Goal: Check status: Check status

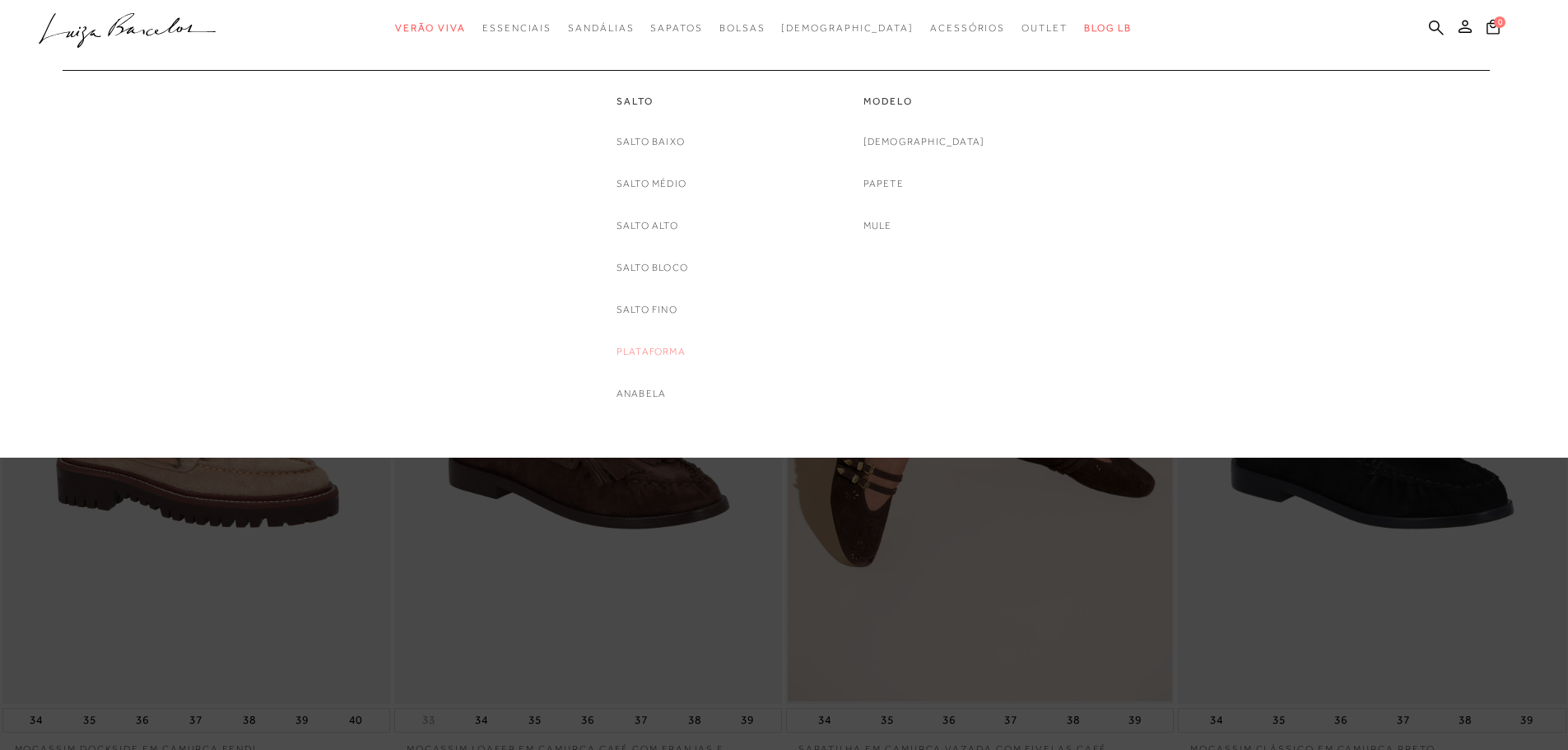
click at [678, 354] on link "Plataforma" at bounding box center [651, 352] width 69 height 18
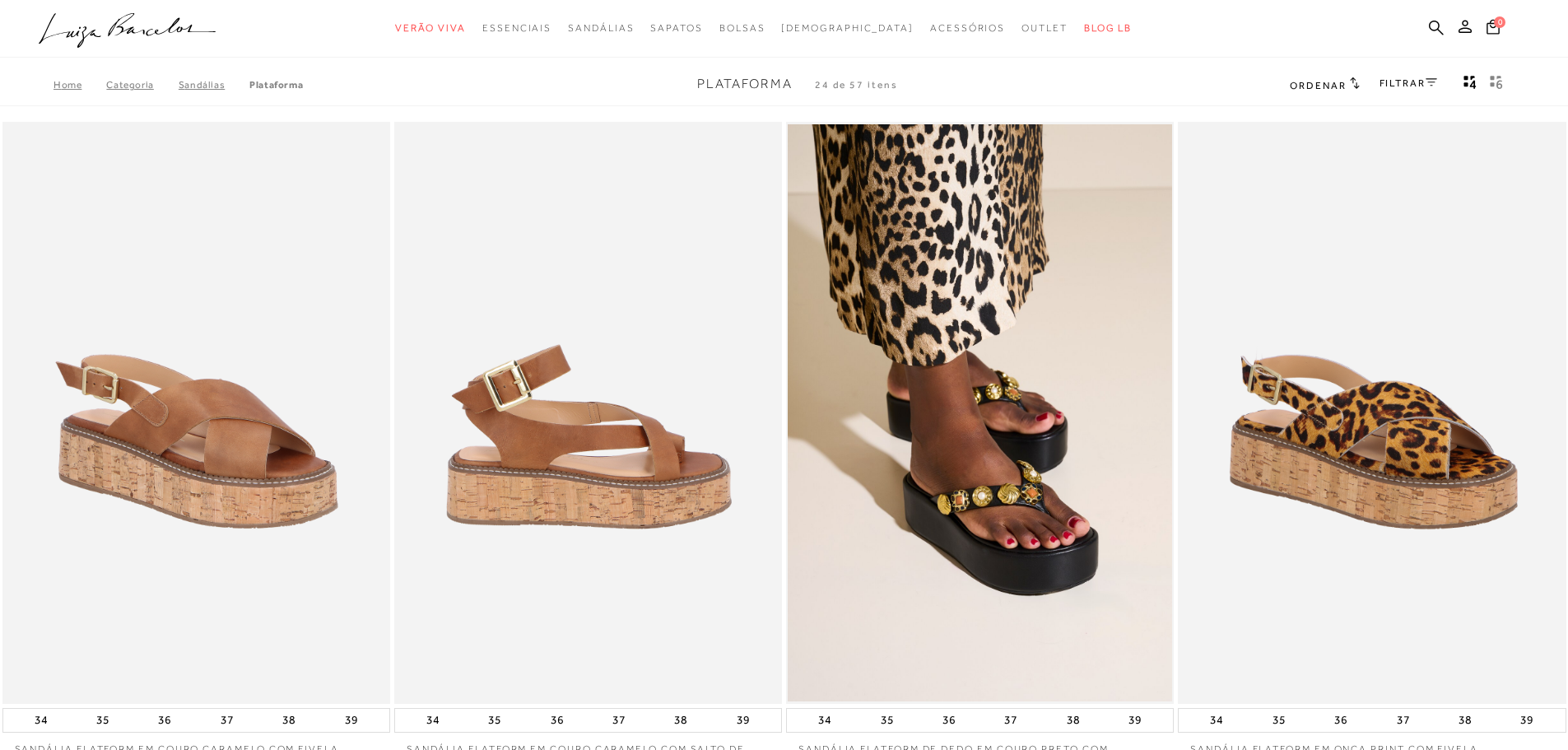
click at [626, 462] on img at bounding box center [589, 413] width 386 height 582
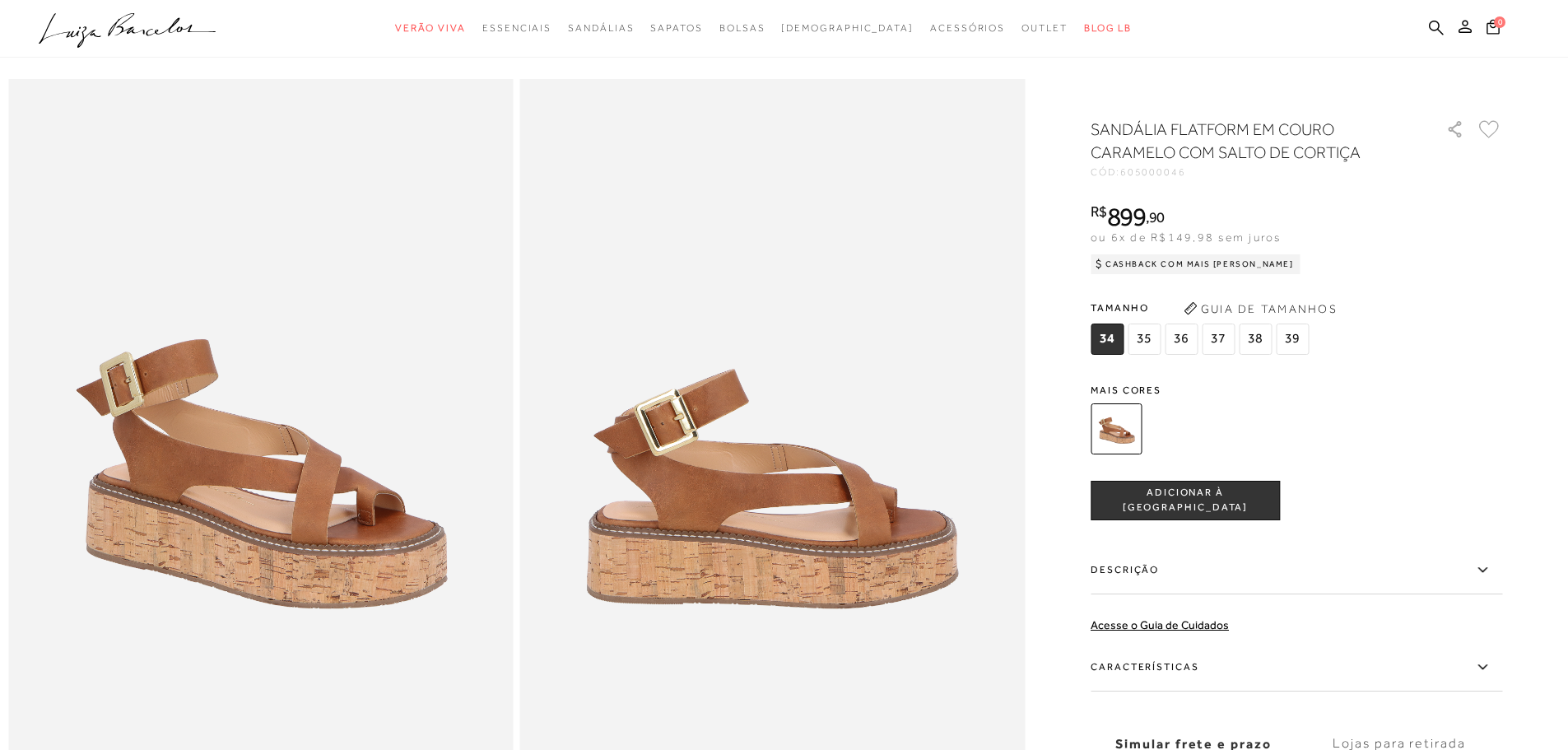
scroll to position [42, 0]
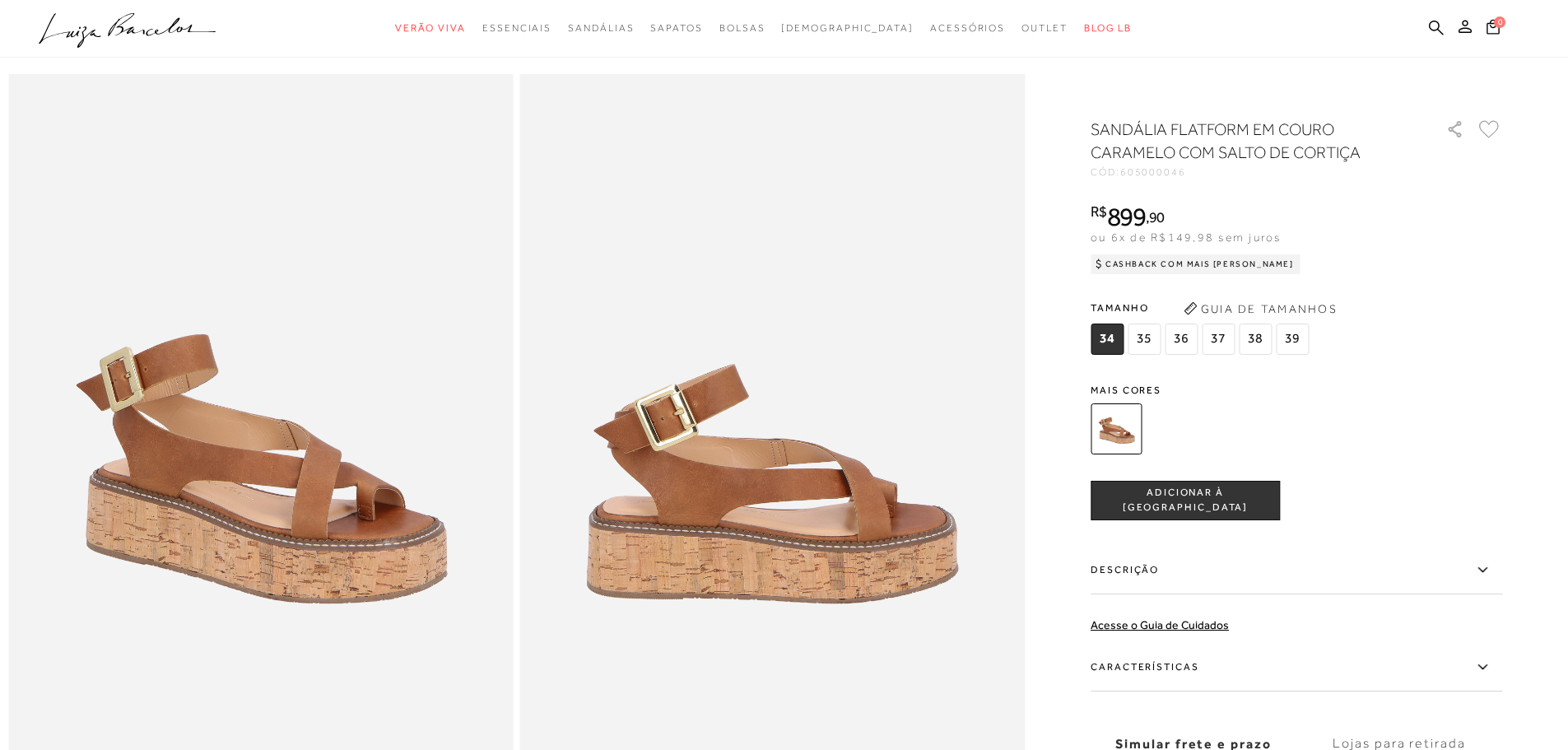
click at [1245, 313] on button "Guia de Tamanhos" at bounding box center [1260, 308] width 164 height 27
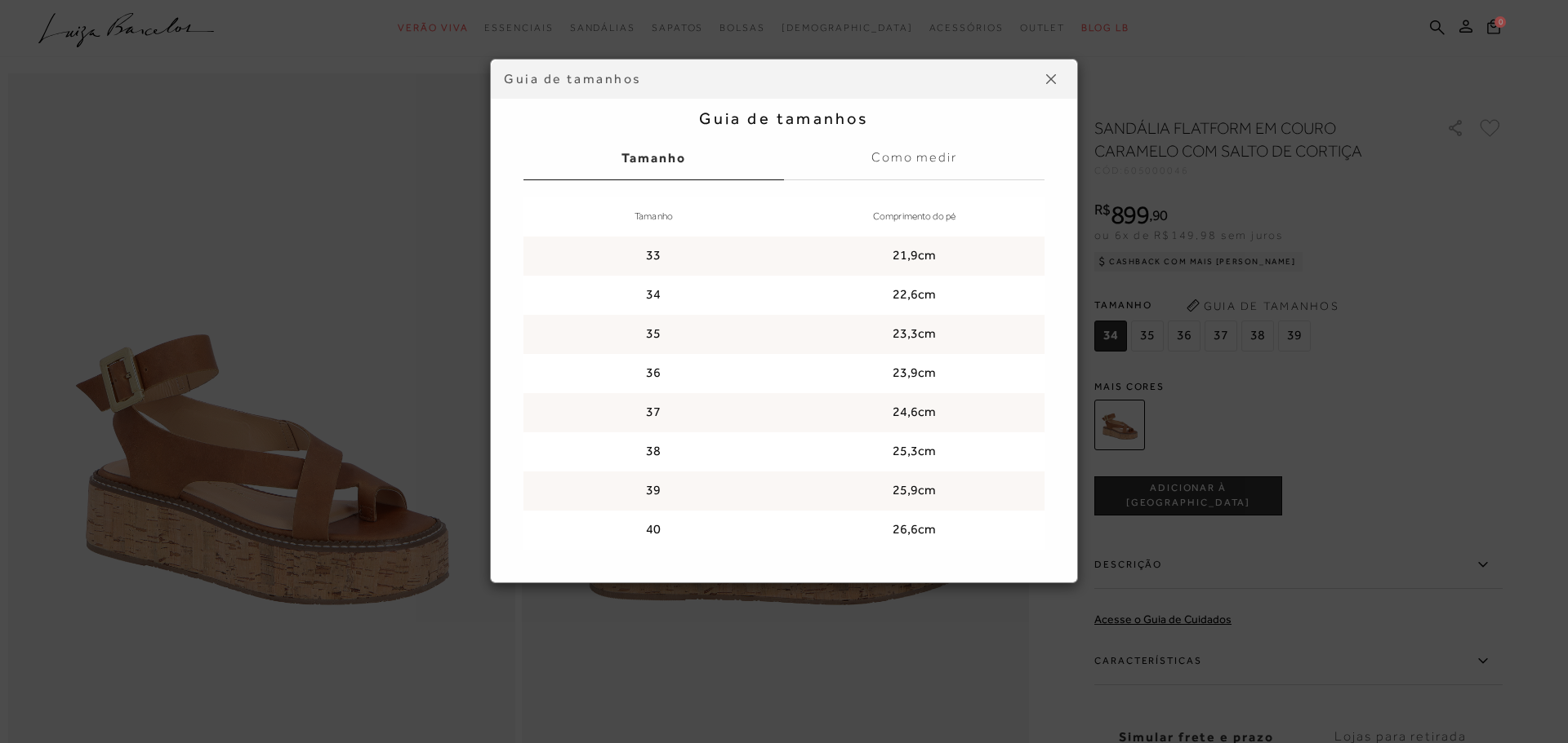
click at [1047, 72] on button at bounding box center [1050, 79] width 26 height 26
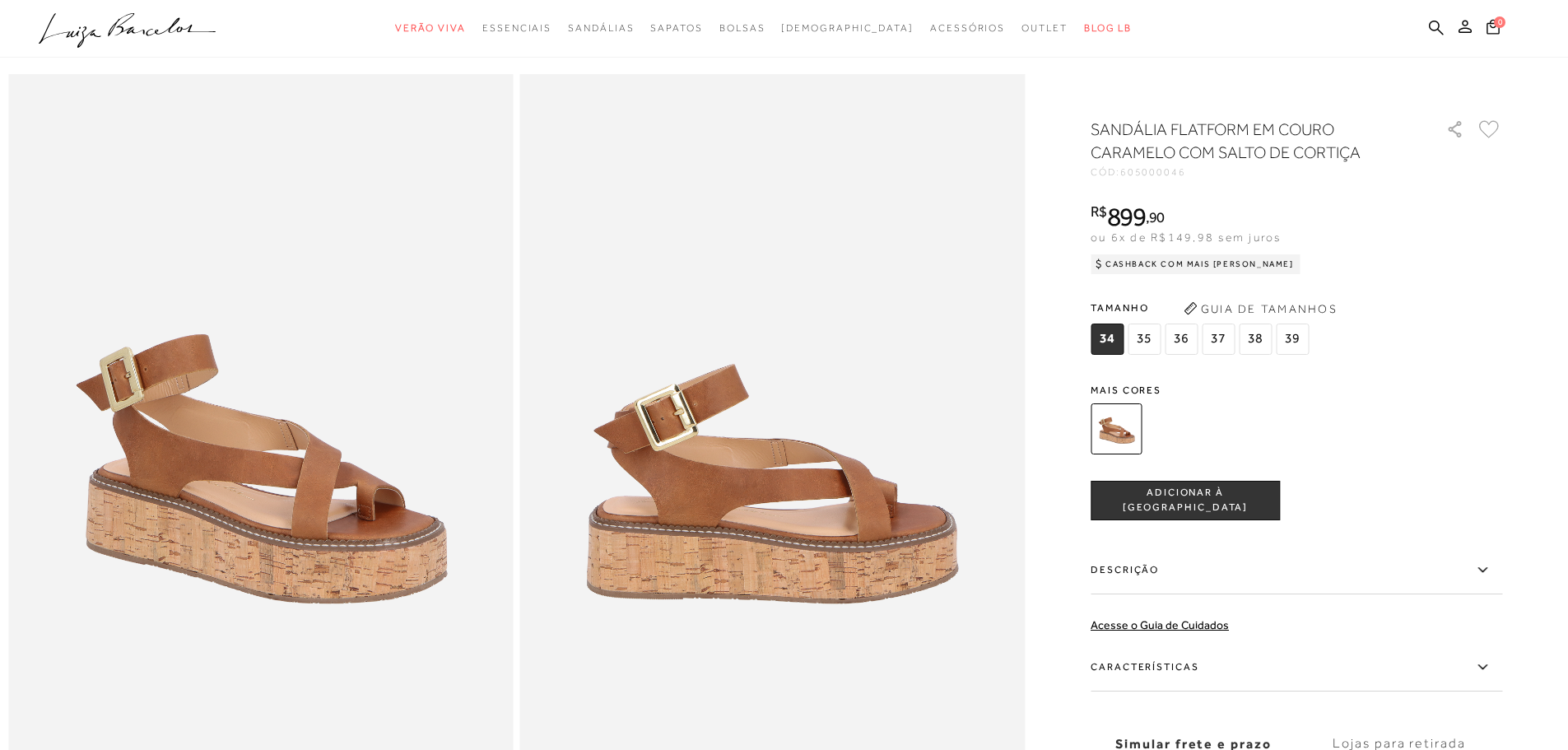
click at [1257, 306] on button "Guia de Tamanhos" at bounding box center [1260, 308] width 164 height 27
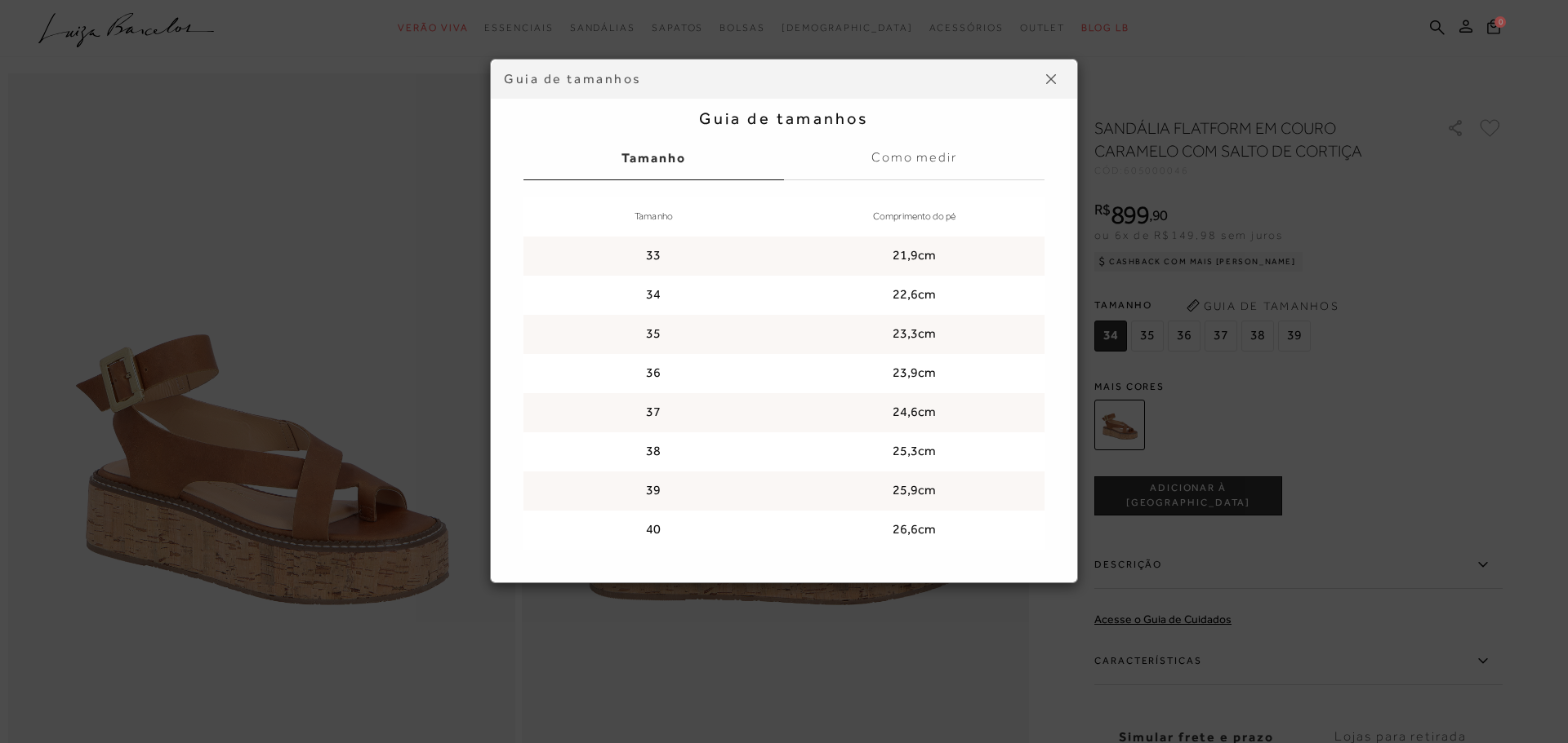
click at [1043, 78] on button at bounding box center [1050, 79] width 26 height 26
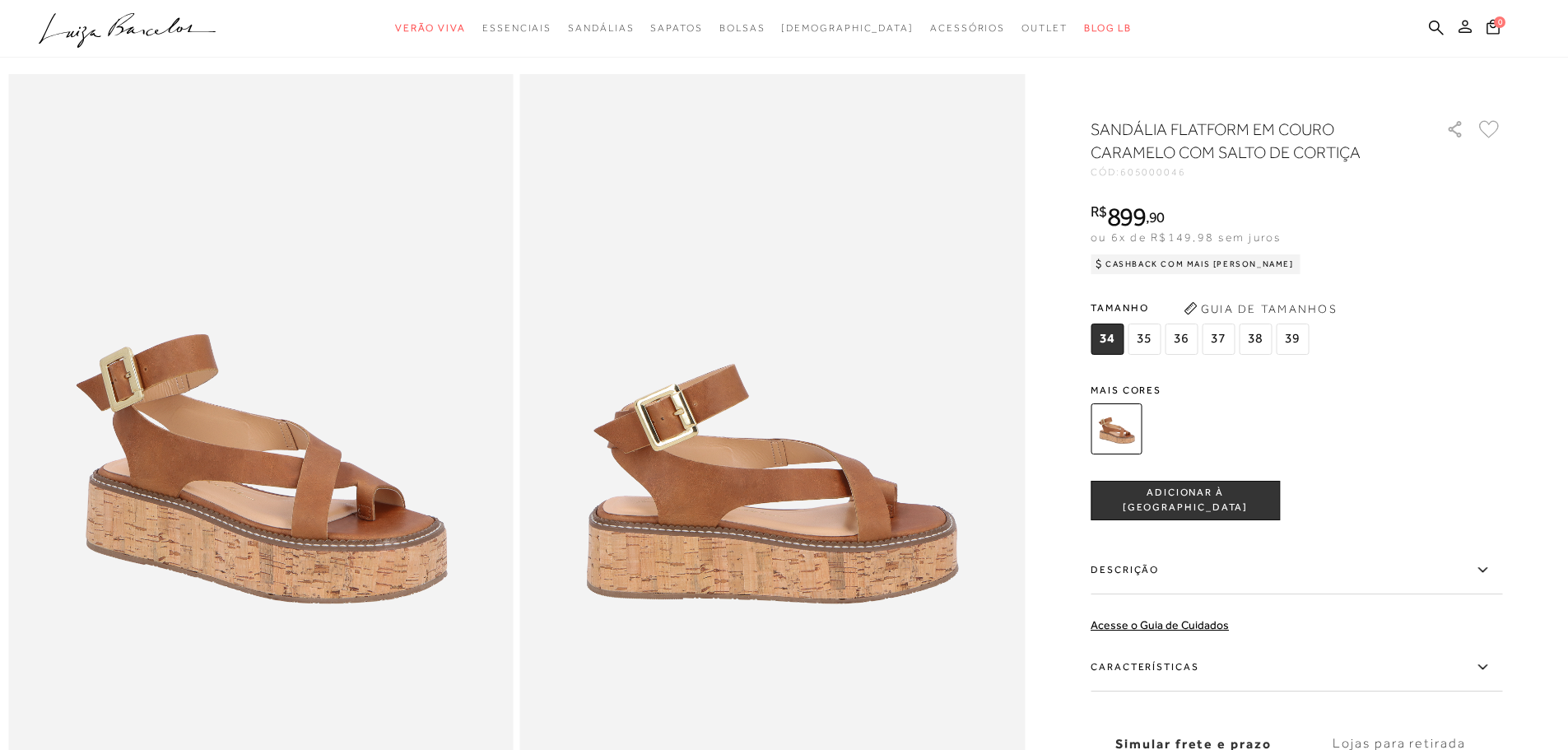
click at [1466, 28] on icon at bounding box center [1465, 26] width 13 height 13
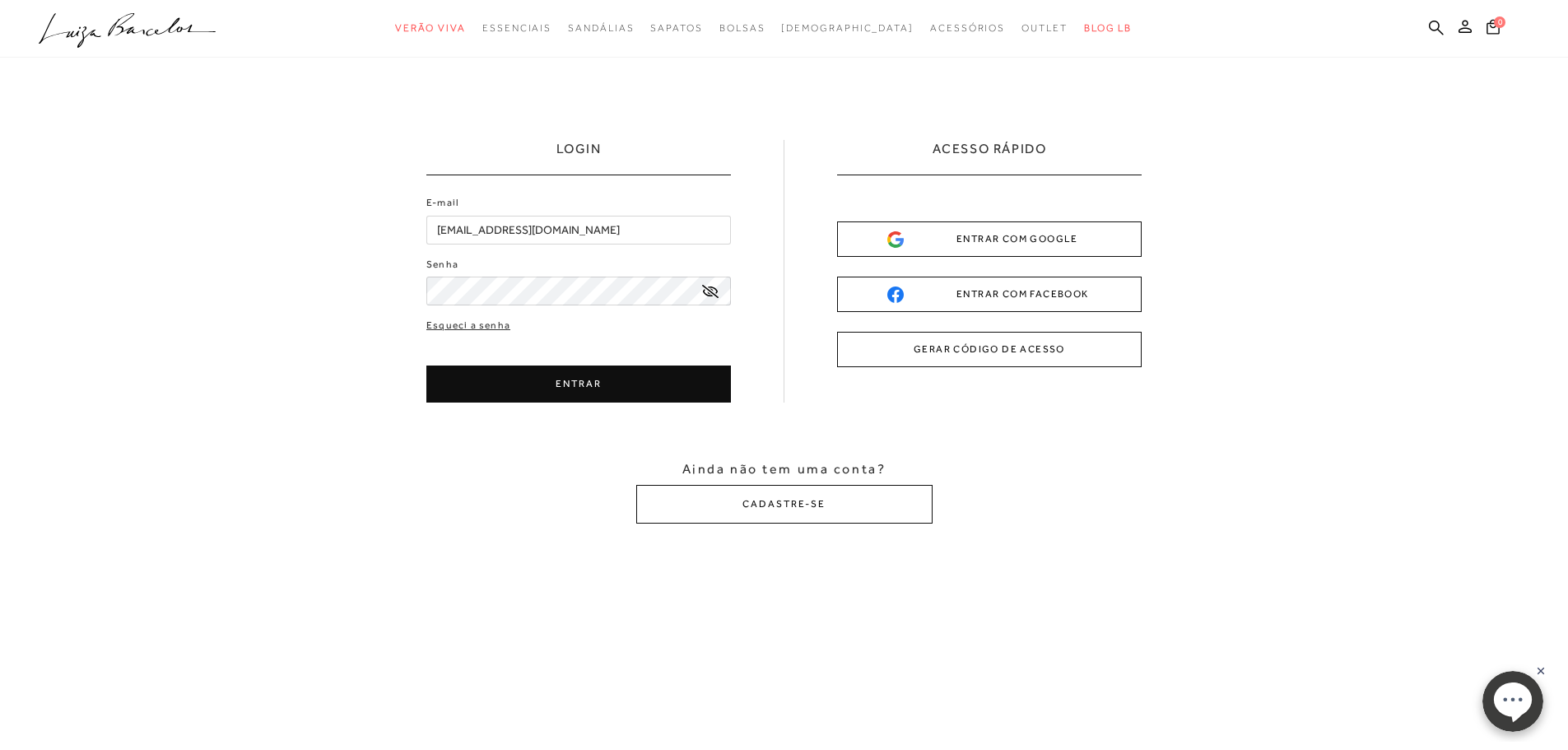
click at [574, 388] on button "ENTRAR" at bounding box center [578, 384] width 304 height 37
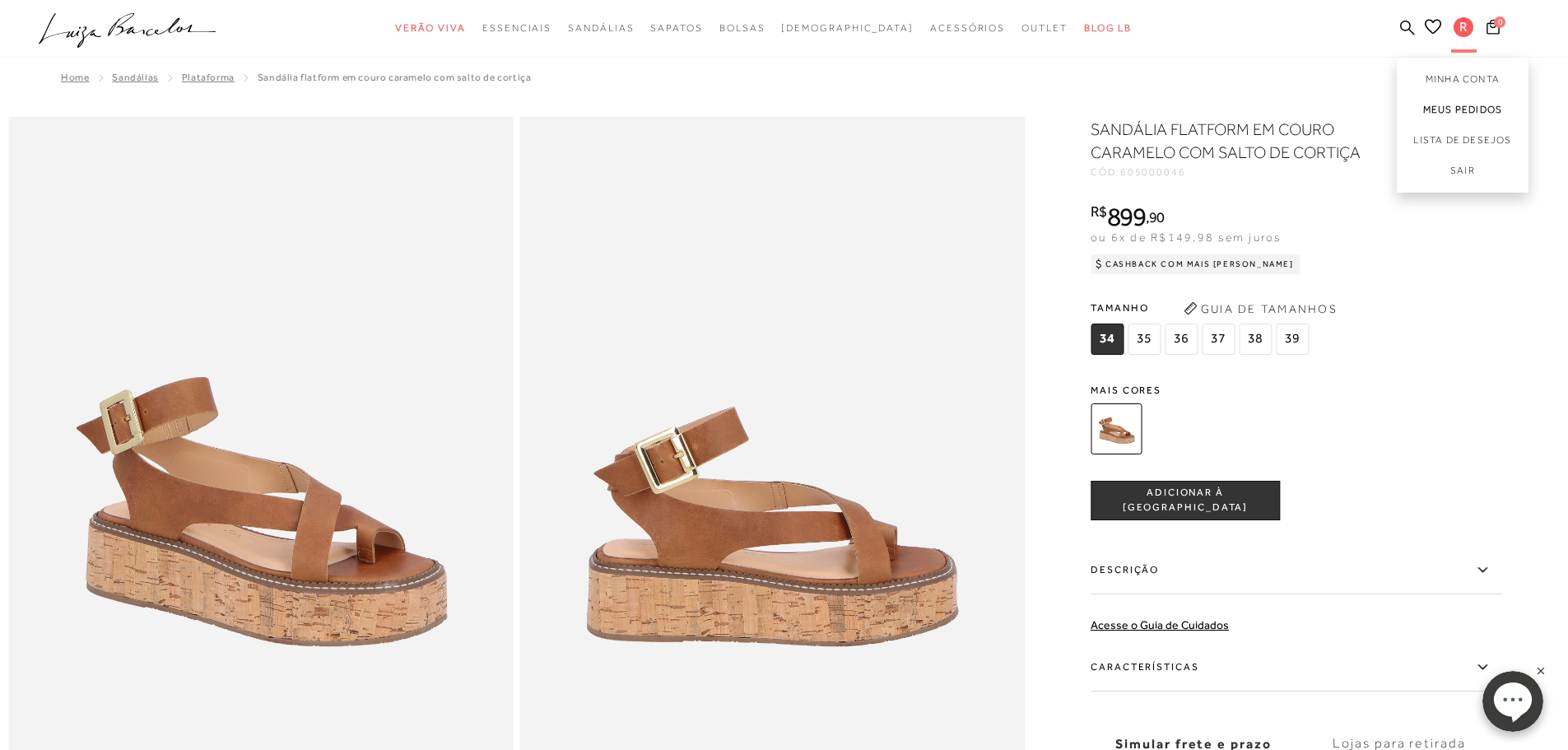
click at [1467, 115] on link "Meus Pedidos" at bounding box center [1463, 109] width 132 height 31
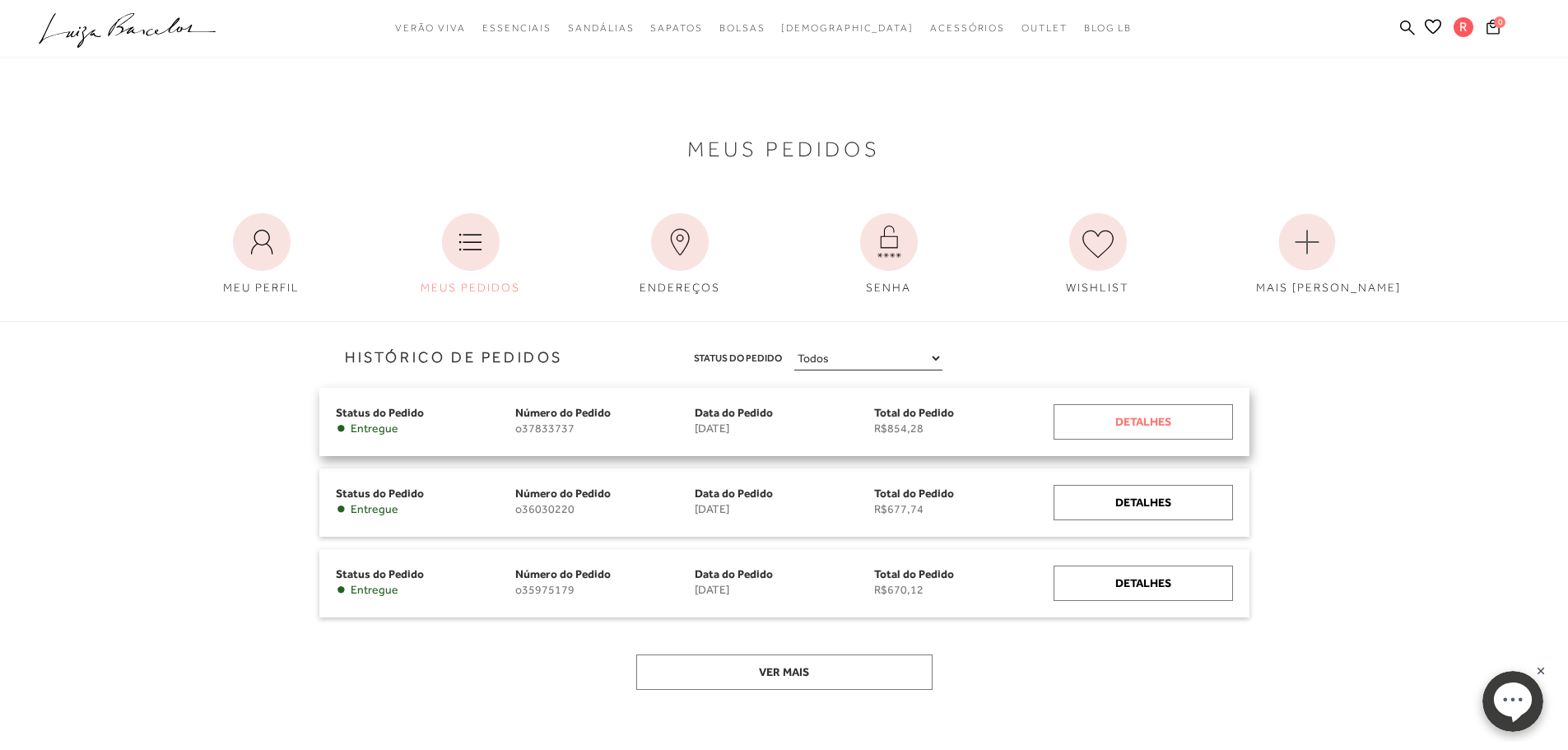
click at [1151, 421] on div "Detalhes" at bounding box center [1143, 422] width 179 height 35
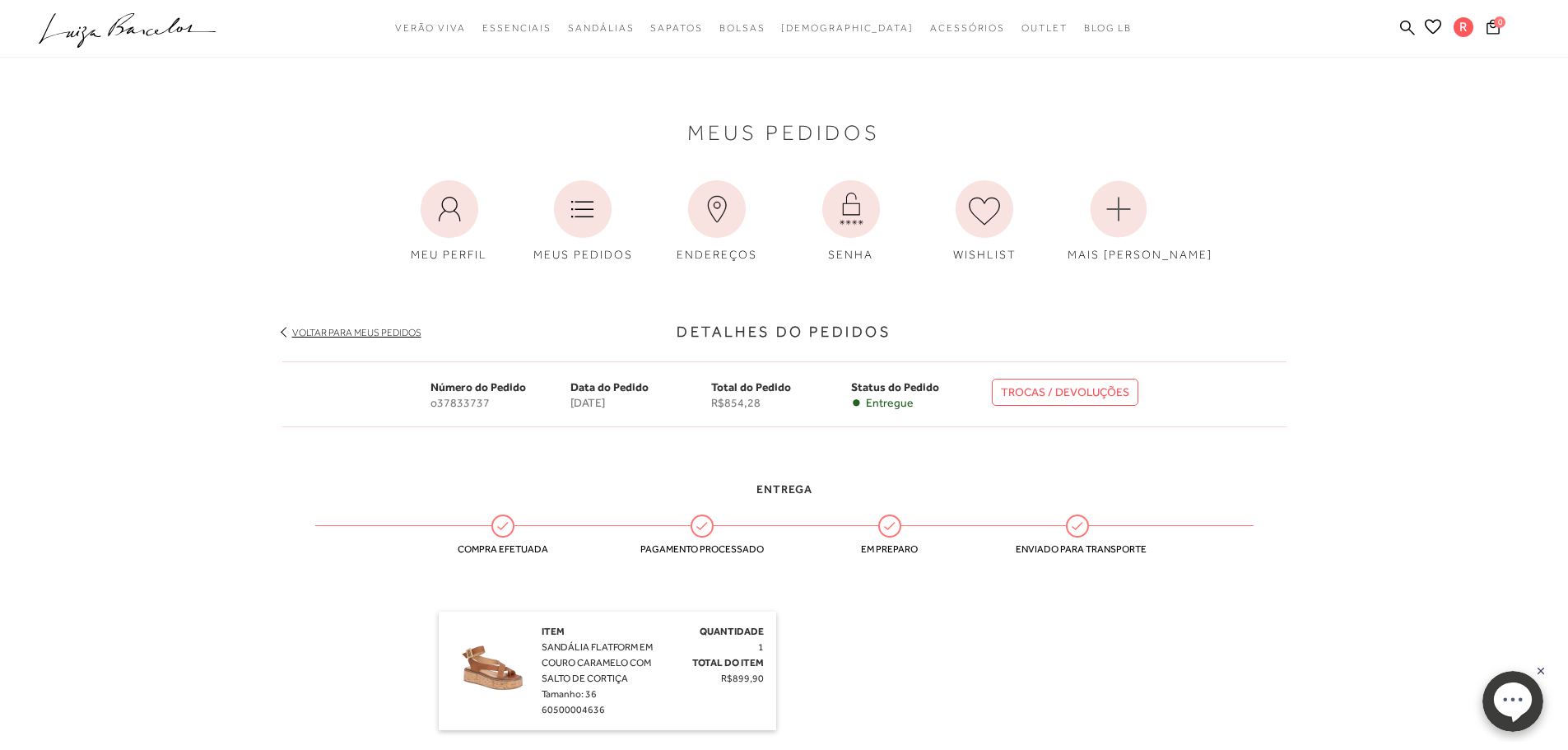
click at [1074, 398] on link "TROCAS / DEVOLUÇÕES" at bounding box center [1065, 392] width 147 height 28
drag, startPoint x: 493, startPoint y: 407, endPoint x: 428, endPoint y: 405, distance: 65.0
click at [428, 405] on div "Número do Pedido o37833737 Data do Pedido [DATE] Total do Pedido R$854,28 Statu…" at bounding box center [785, 394] width 1005 height 66
copy span "o37833737"
